Goal: Register for event/course

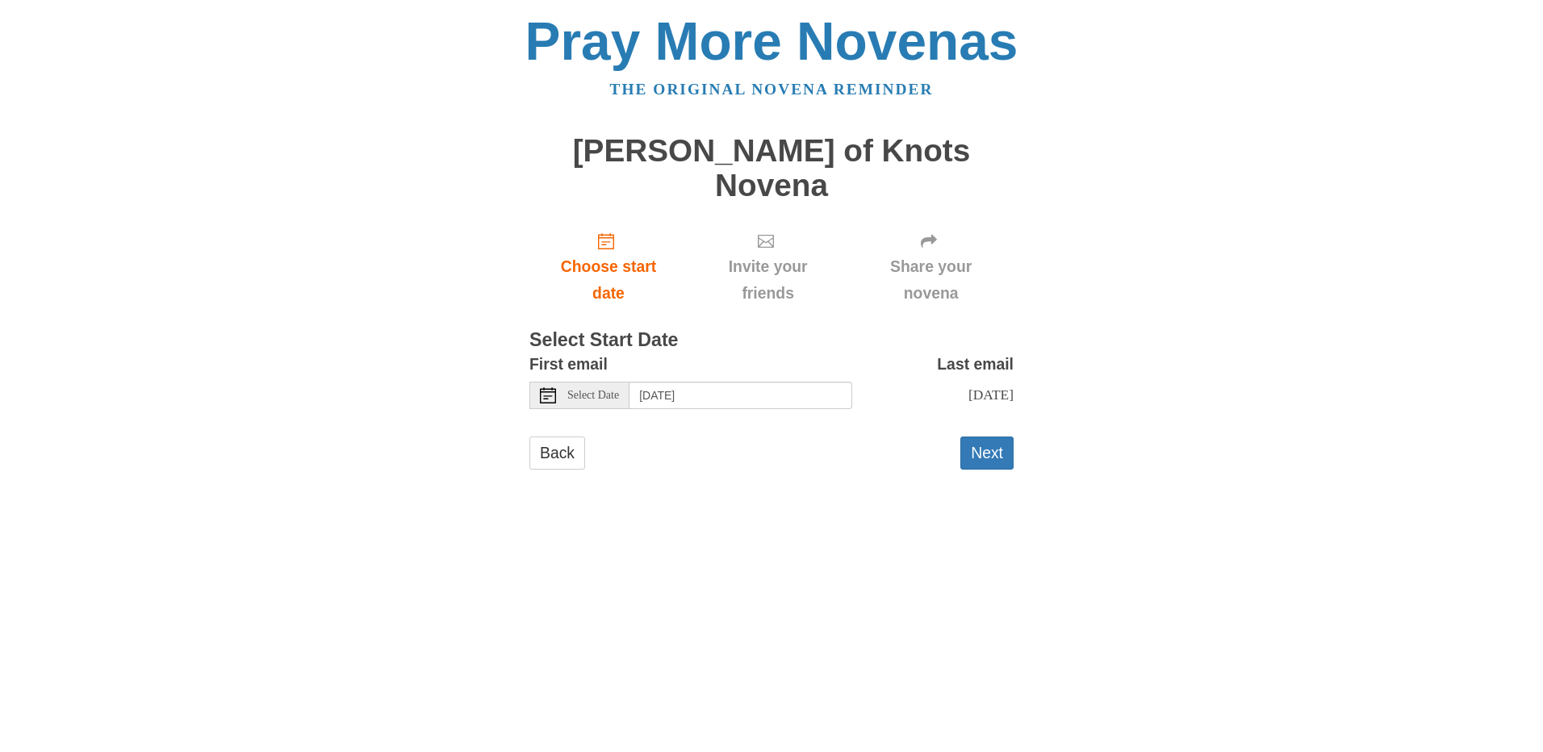
click at [576, 382] on div "Select Date" at bounding box center [579, 395] width 100 height 27
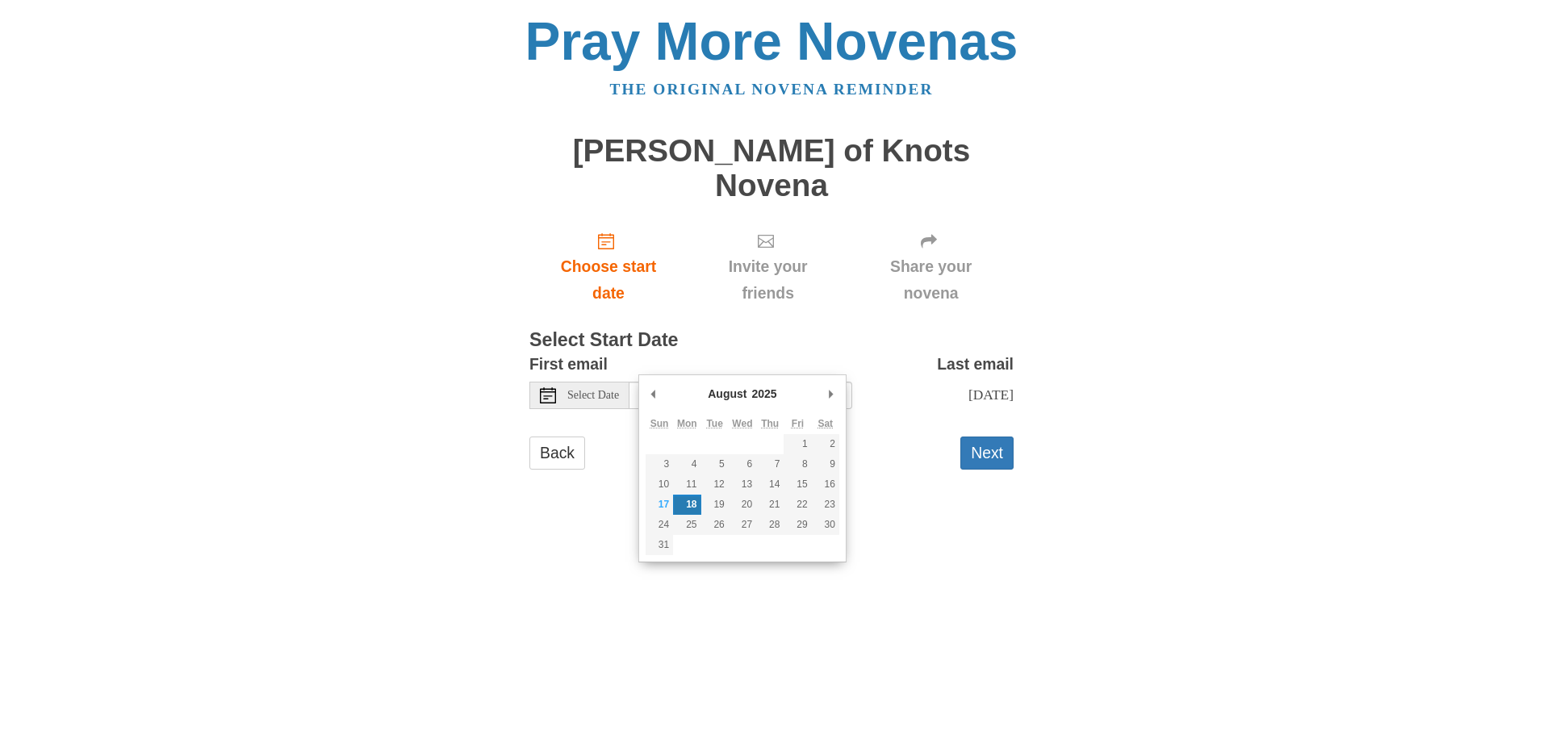
click at [601, 485] on div "Pray More Novenas The original novena reminder Mary Undoer of Knots Novena Choo…" at bounding box center [771, 258] width 944 height 517
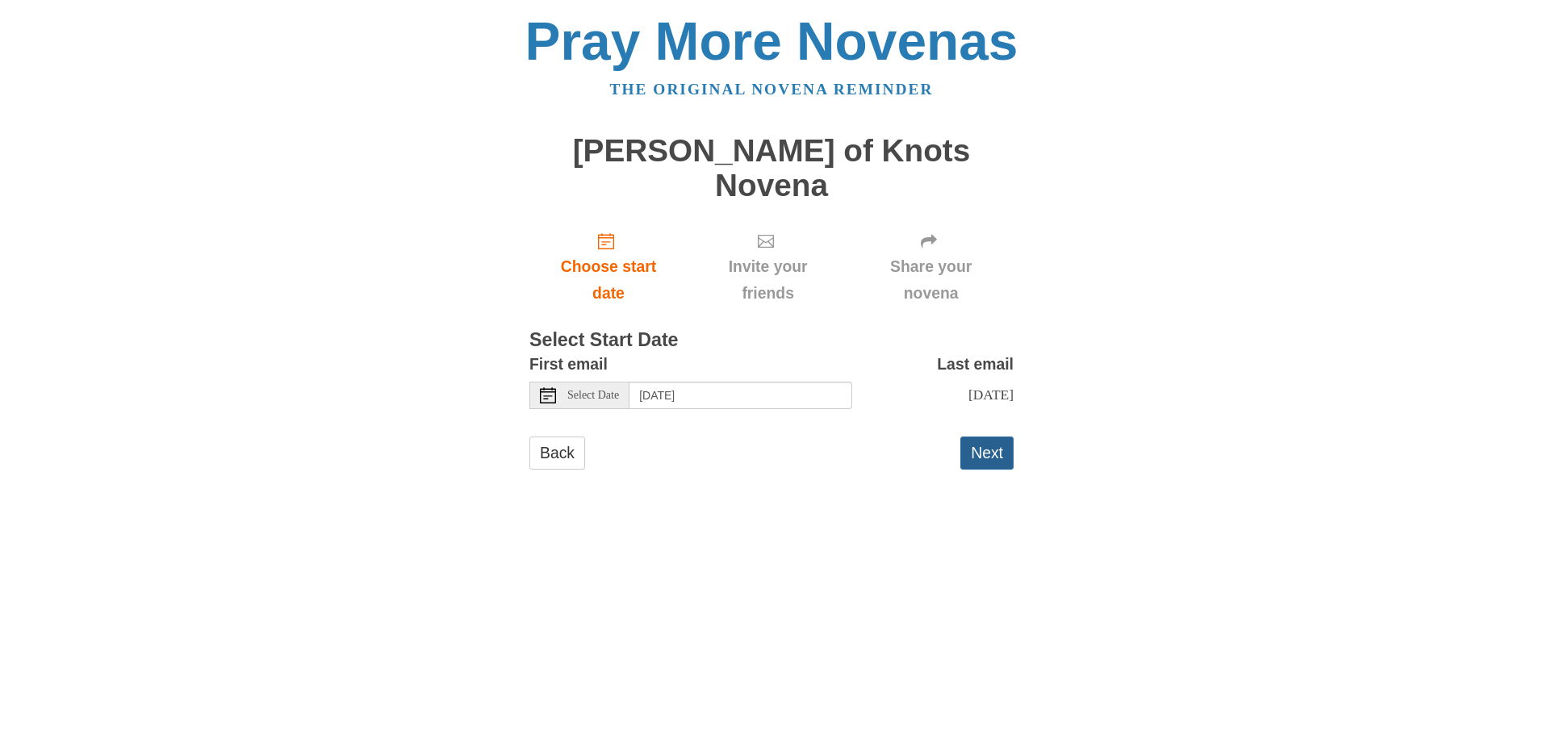
click at [968, 437] on button "Next" at bounding box center [986, 453] width 53 height 33
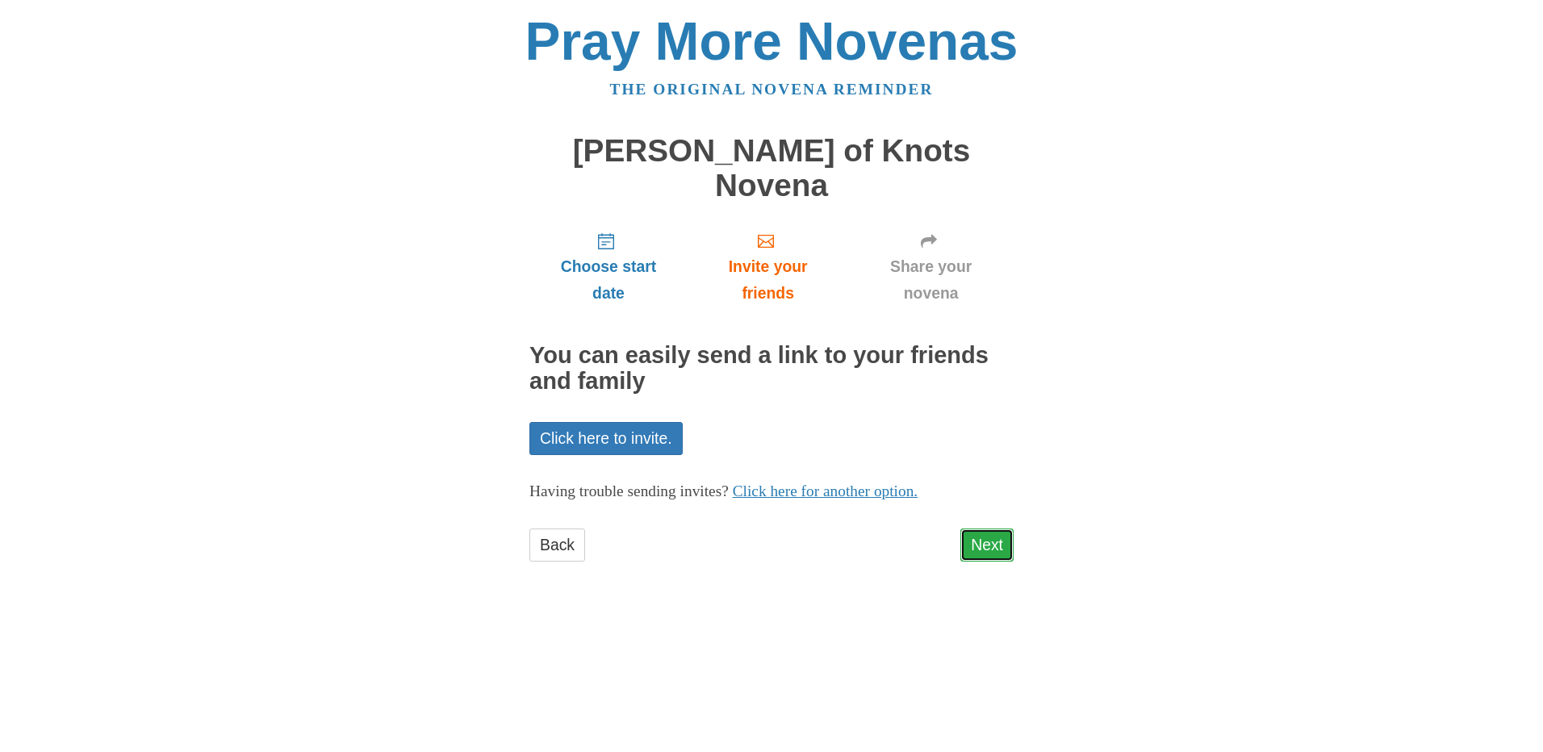
click at [996, 529] on link "Next" at bounding box center [986, 545] width 53 height 33
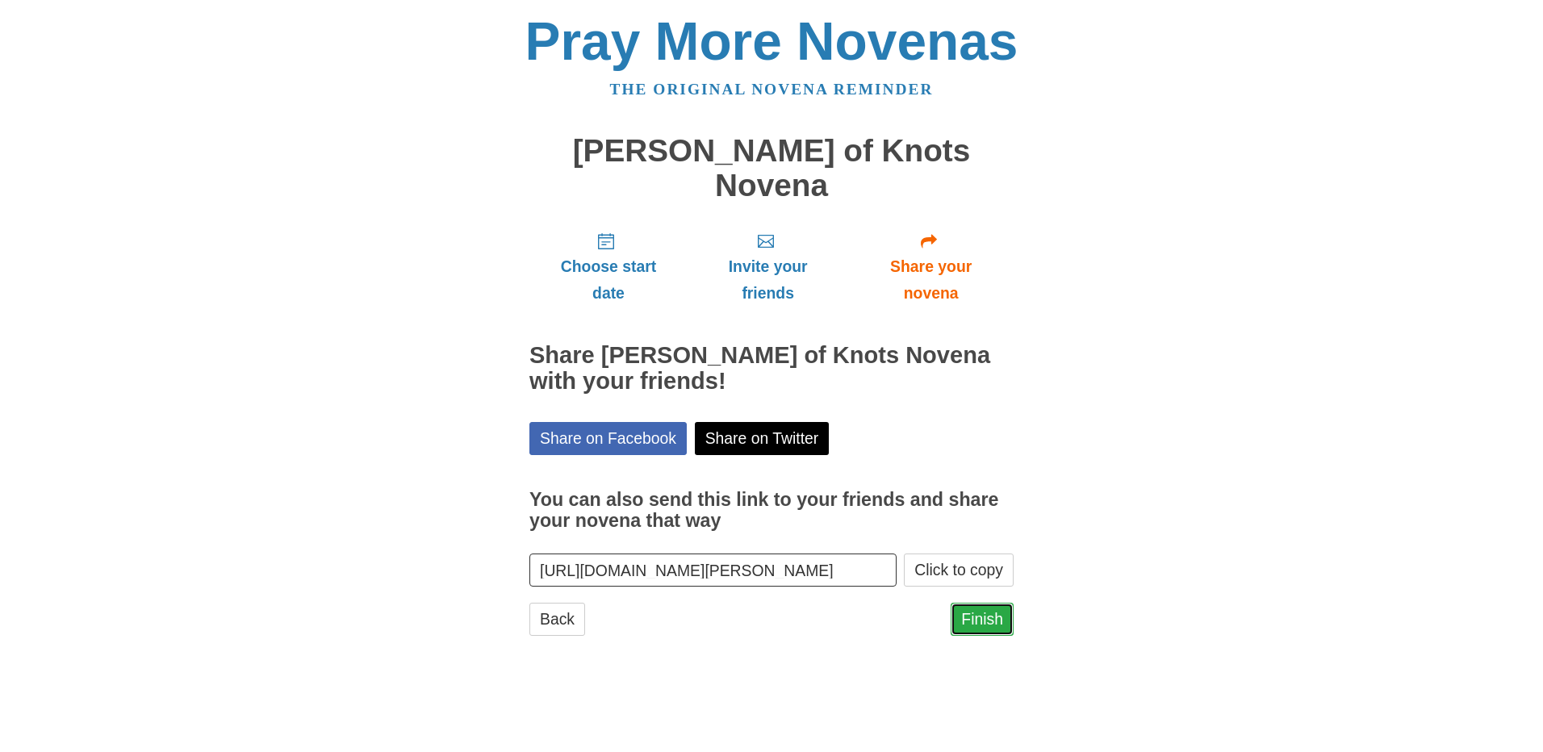
click at [990, 603] on link "Finish" at bounding box center [982, 619] width 63 height 33
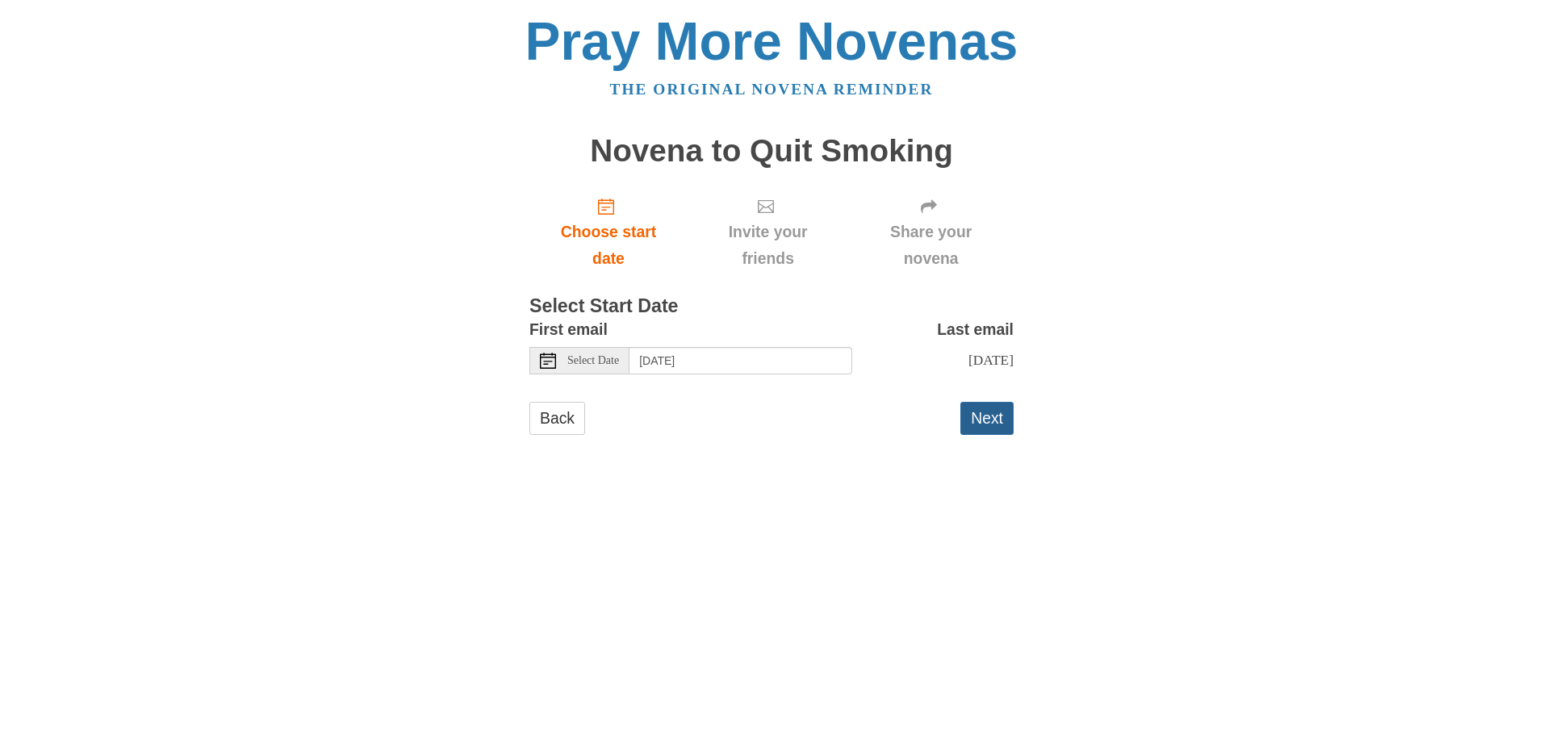
click at [975, 435] on button "Next" at bounding box center [986, 418] width 53 height 33
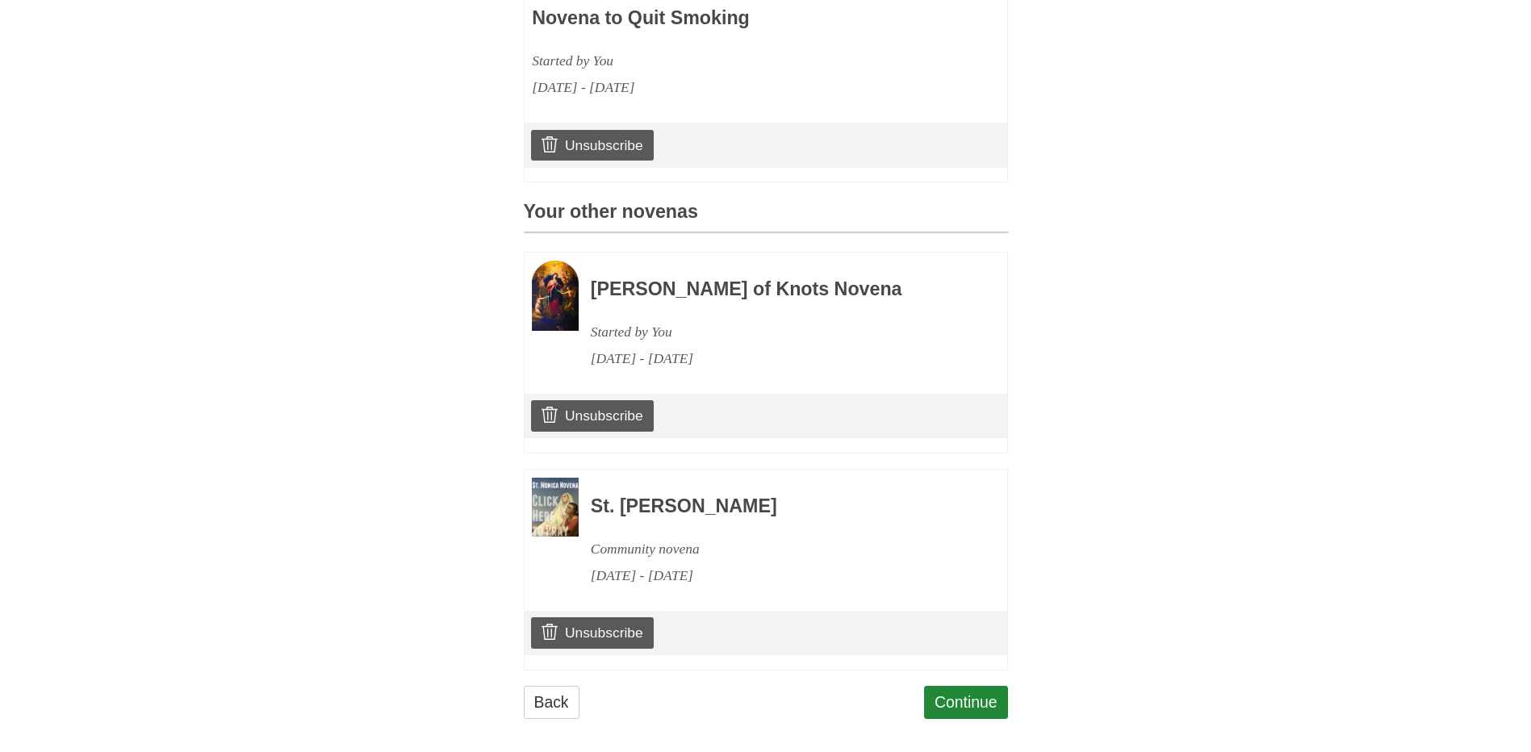
scroll to position [560, 0]
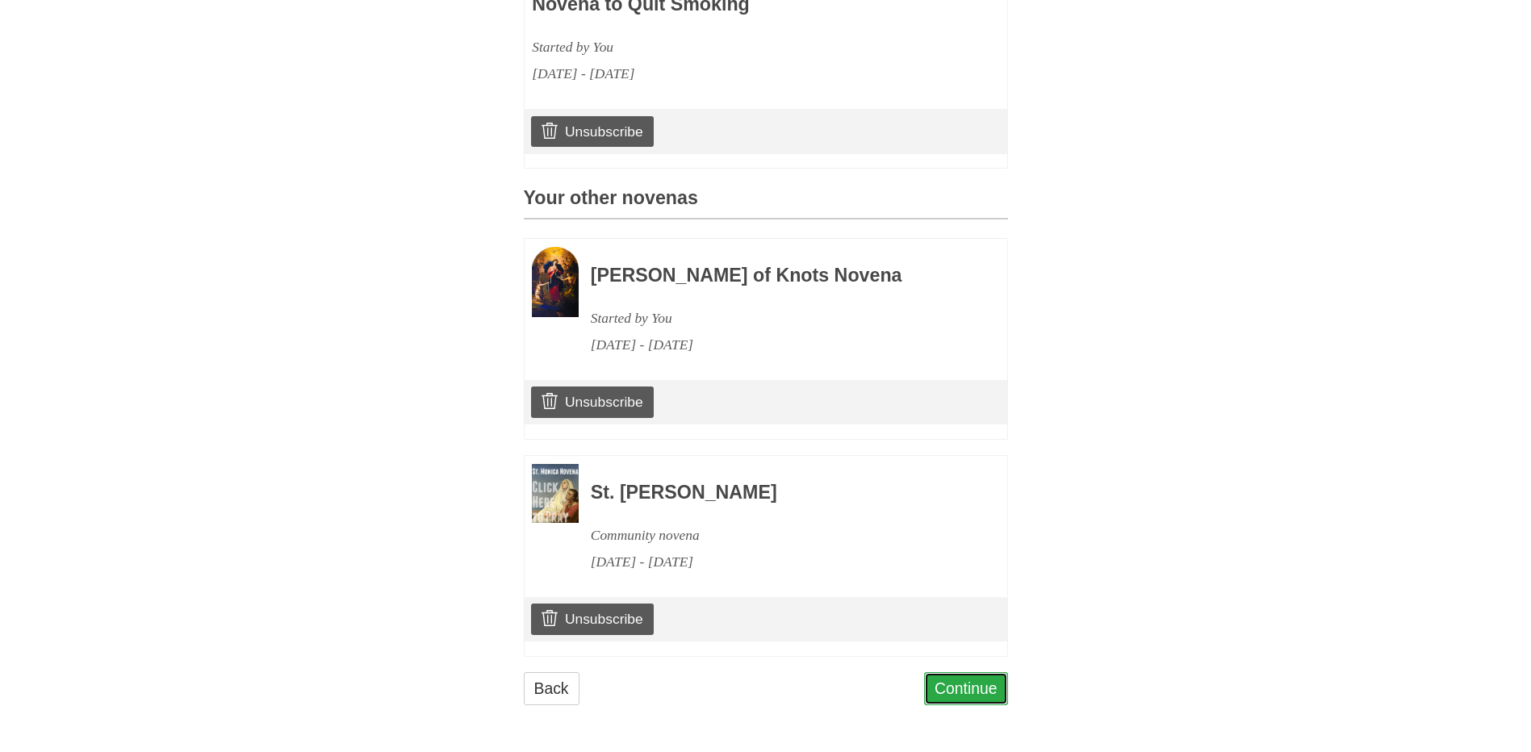
click at [964, 678] on link "Continue" at bounding box center [966, 688] width 84 height 33
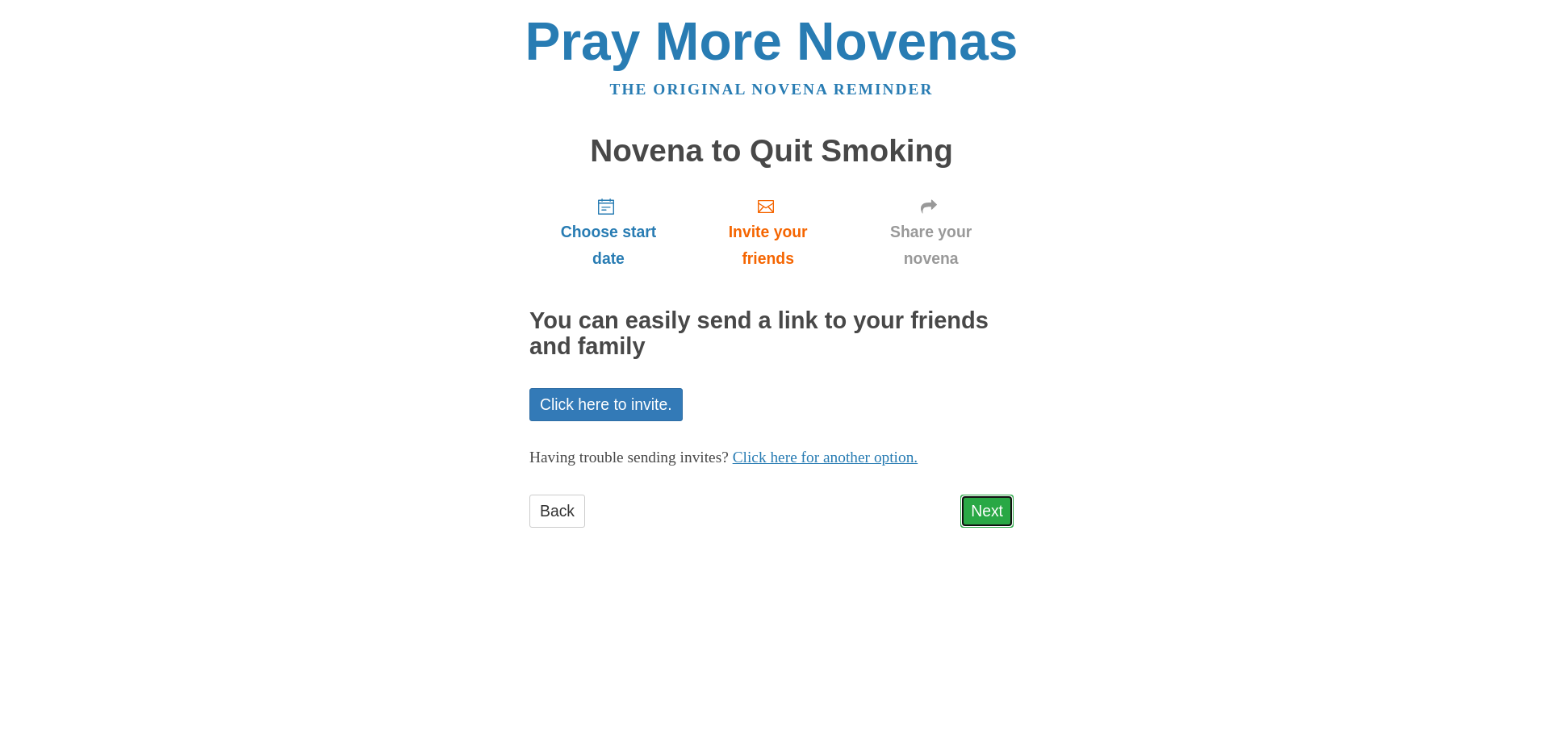
click at [1000, 526] on link "Next" at bounding box center [986, 511] width 53 height 33
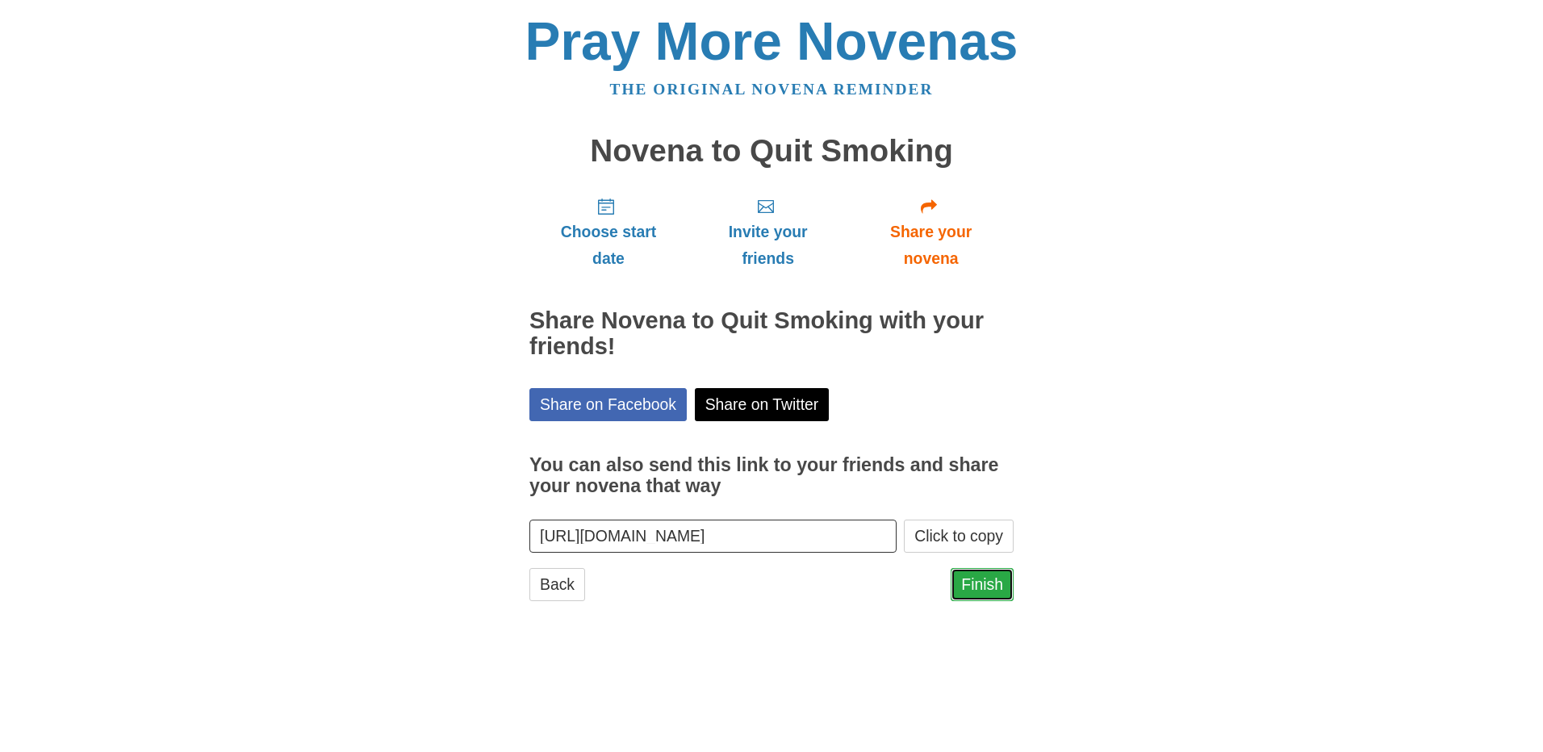
click at [981, 592] on link "Finish" at bounding box center [982, 584] width 63 height 33
